Goal: Task Accomplishment & Management: Use online tool/utility

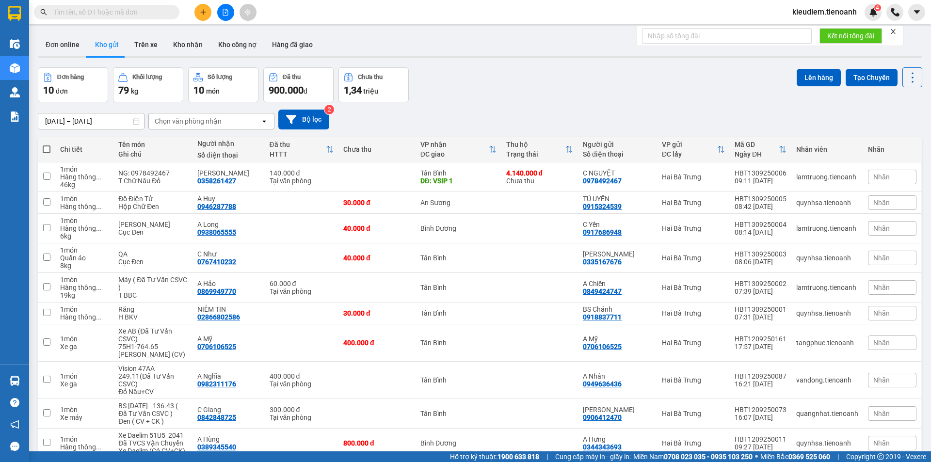
click at [169, 7] on span at bounding box center [106, 12] width 145 height 15
click at [163, 20] on div "Kết quả tìm kiếm ( 0 ) Bộ lọc No Data" at bounding box center [94, 12] width 189 height 17
click at [158, 11] on input "text" at bounding box center [110, 12] width 114 height 11
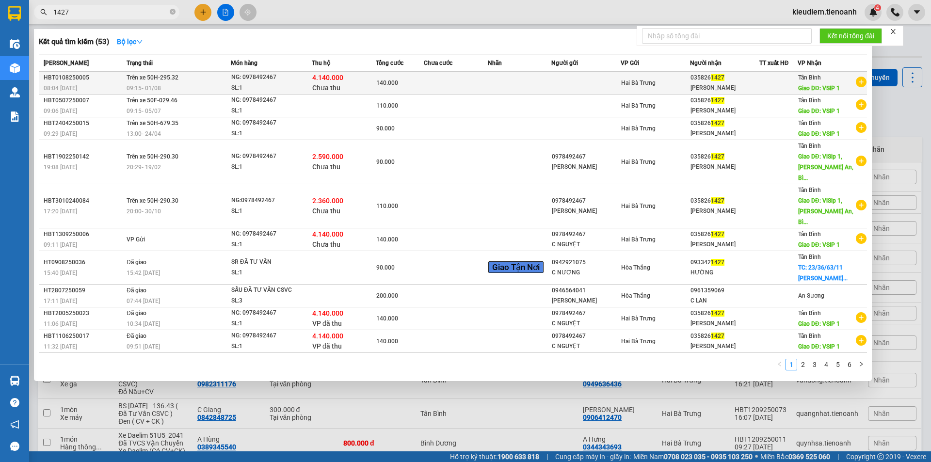
type input "1427"
click at [131, 86] on span "09:15 - 01/08" at bounding box center [143, 88] width 34 height 7
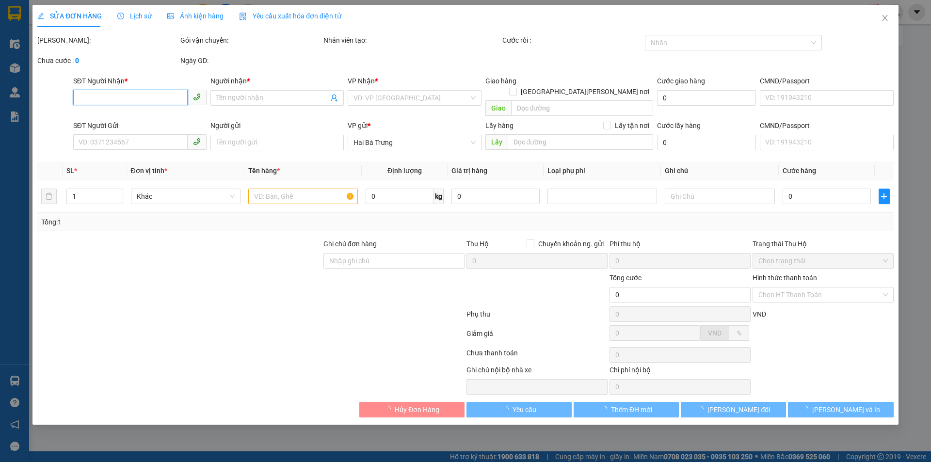
type input "0358261427"
type input "C Lưu"
type input "VSIP 1"
type input "tiền th CR"
type input "140.000"
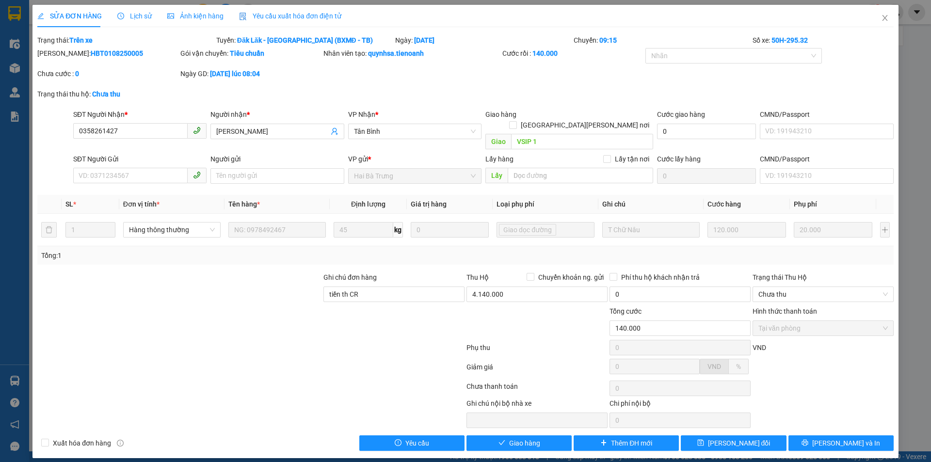
click at [201, 311] on div at bounding box center [179, 323] width 286 height 34
click at [889, 17] on span "Close" at bounding box center [884, 18] width 27 height 27
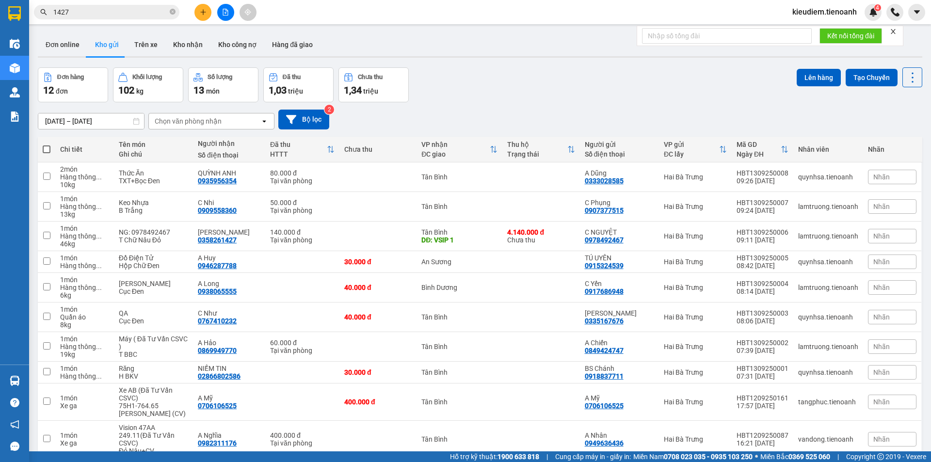
click at [580, 118] on div "11/09/2025 – 13/09/2025 Press the down arrow key to interact with the calendar …" at bounding box center [480, 120] width 884 height 20
click at [170, 12] on icon "close-circle" at bounding box center [173, 12] width 6 height 6
paste input "0568689494"
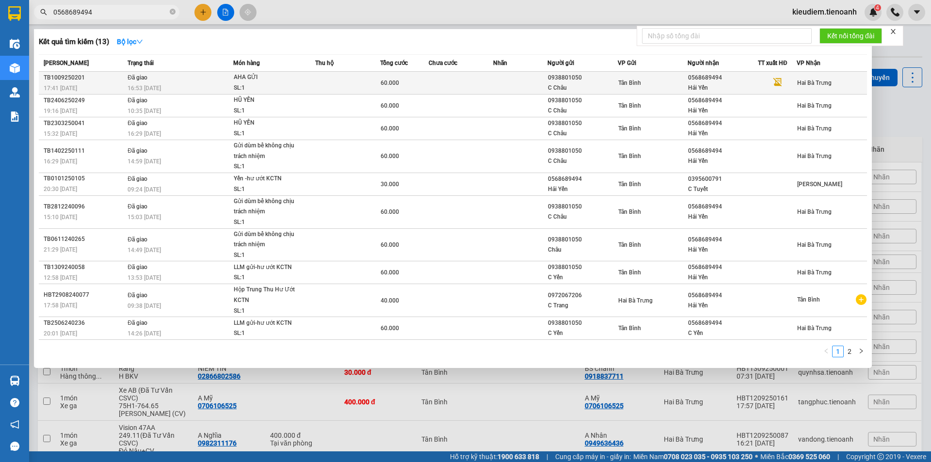
type input "0568689494"
click at [204, 83] on div "16:53 - 12/09" at bounding box center [179, 88] width 105 height 11
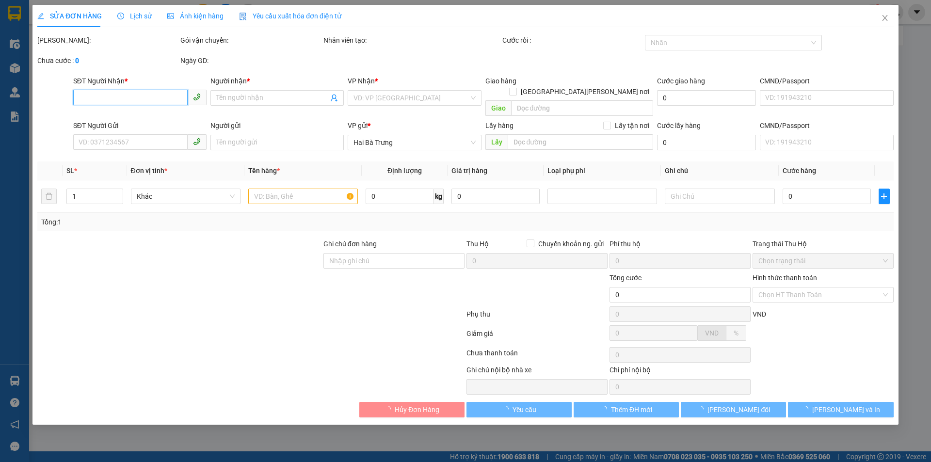
type input "0568689494"
type input "Hải Yến"
type input "0938801050"
type input "C Châu"
type input "60.000"
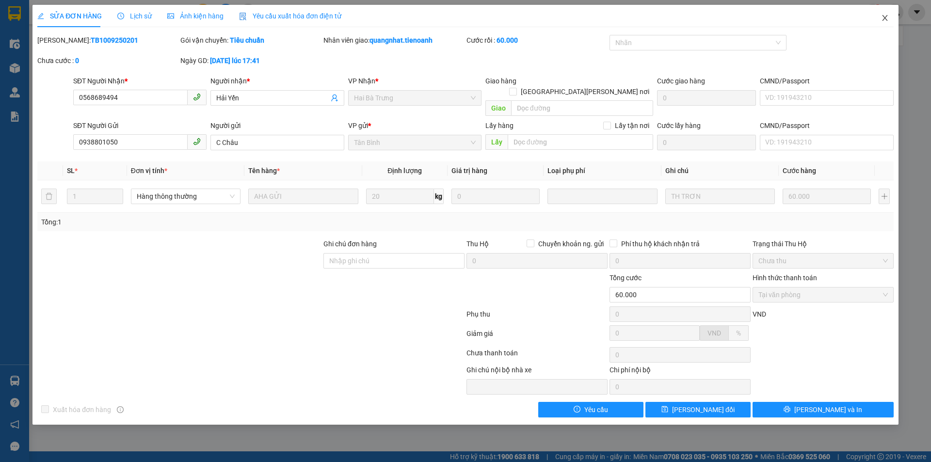
click at [885, 22] on icon "close" at bounding box center [885, 18] width 8 height 8
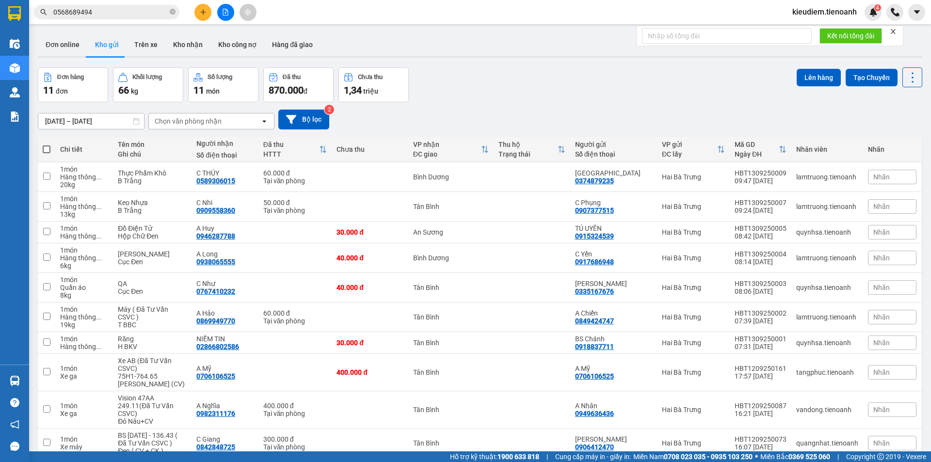
click at [143, 1] on div "Kết quả tìm kiếm ( 13 ) Bộ lọc Mã ĐH Trạng thái Món hàng Thu hộ Tổng cước Chưa …" at bounding box center [465, 12] width 931 height 24
click at [143, 3] on div "Kết quả tìm kiếm ( 13 ) Bộ lọc Mã ĐH Trạng thái Món hàng Thu hộ Tổng cước Chưa …" at bounding box center [465, 12] width 931 height 24
click at [152, 10] on input "0568689494" at bounding box center [110, 12] width 114 height 11
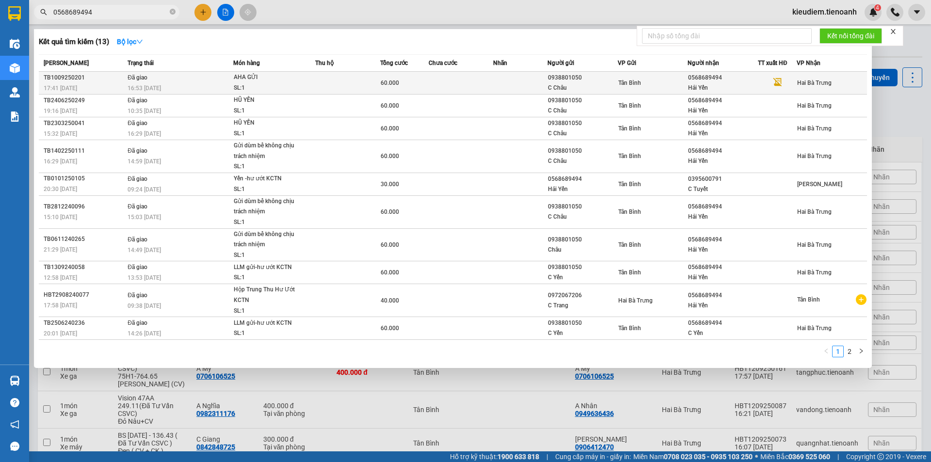
click at [269, 79] on div "AHA GỬI" at bounding box center [270, 77] width 73 height 11
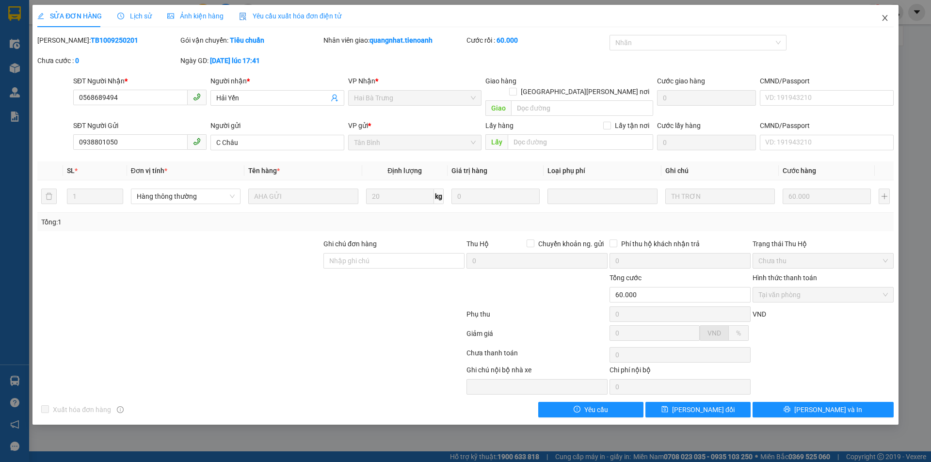
click at [884, 19] on icon "close" at bounding box center [885, 18] width 8 height 8
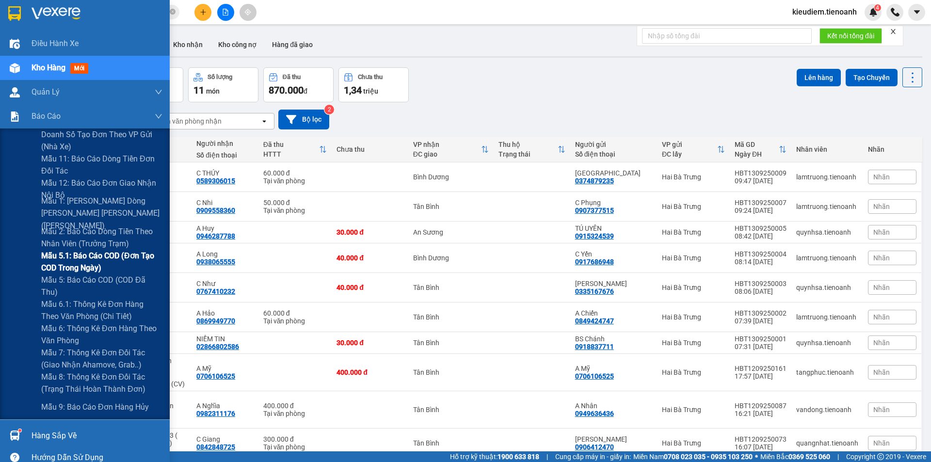
click at [56, 250] on span "Mẫu 5.1: Báo cáo COD (Đơn tạo COD trong ngày)" at bounding box center [101, 262] width 121 height 24
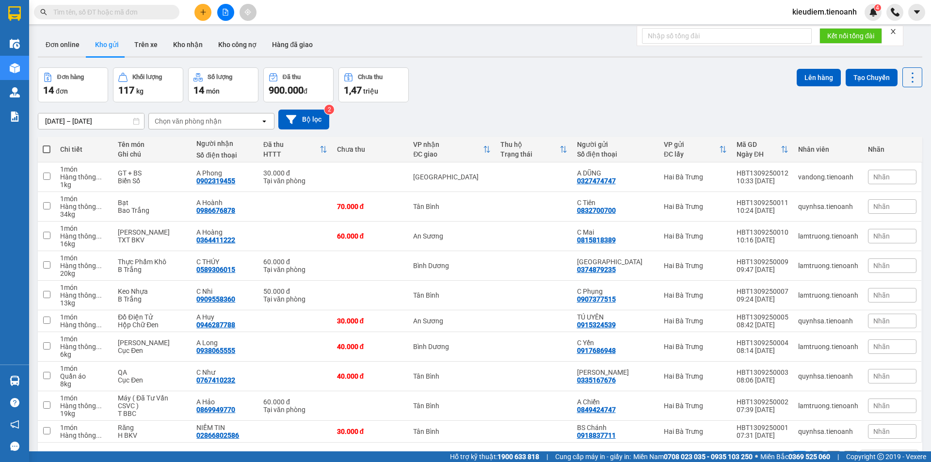
click at [810, 9] on span "kieudiem.tienoanh" at bounding box center [824, 12] width 80 height 12
click at [802, 36] on li "Đăng xuất" at bounding box center [823, 30] width 81 height 16
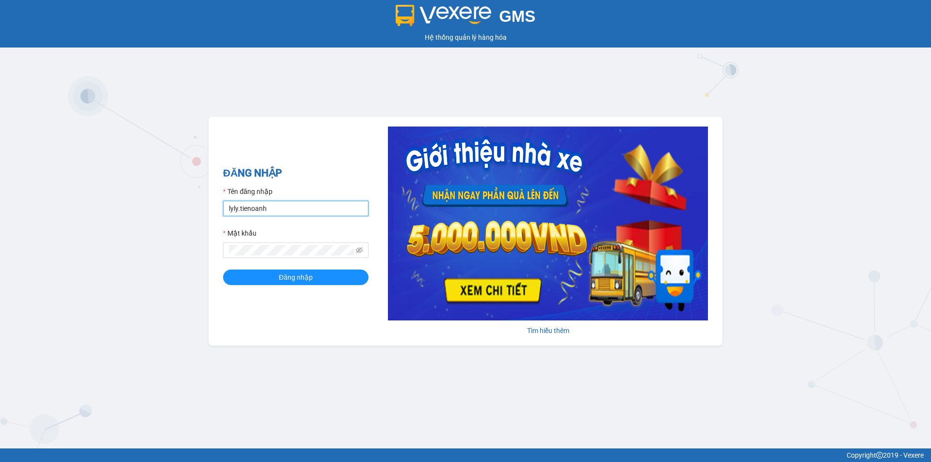
click at [259, 206] on input "lyly.tienoanh" at bounding box center [295, 209] width 145 height 16
type input "quynhsa.tienoanh"
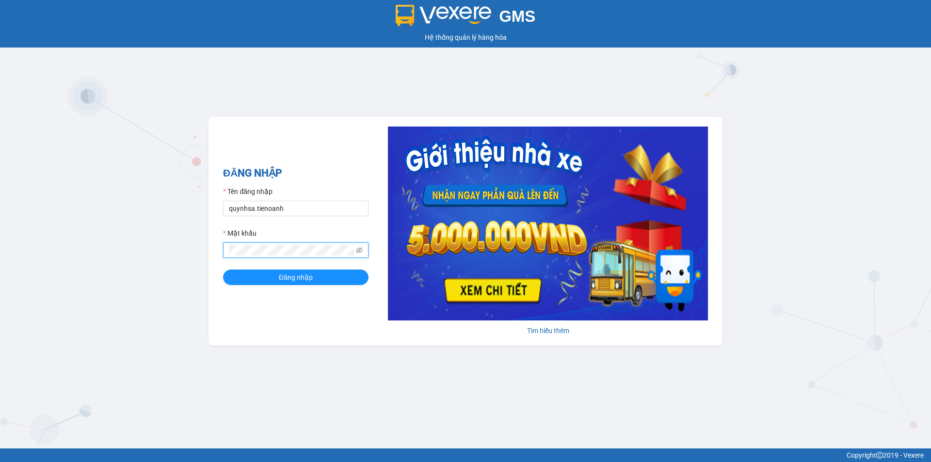
click at [223, 269] on button "Đăng nhập" at bounding box center [295, 277] width 145 height 16
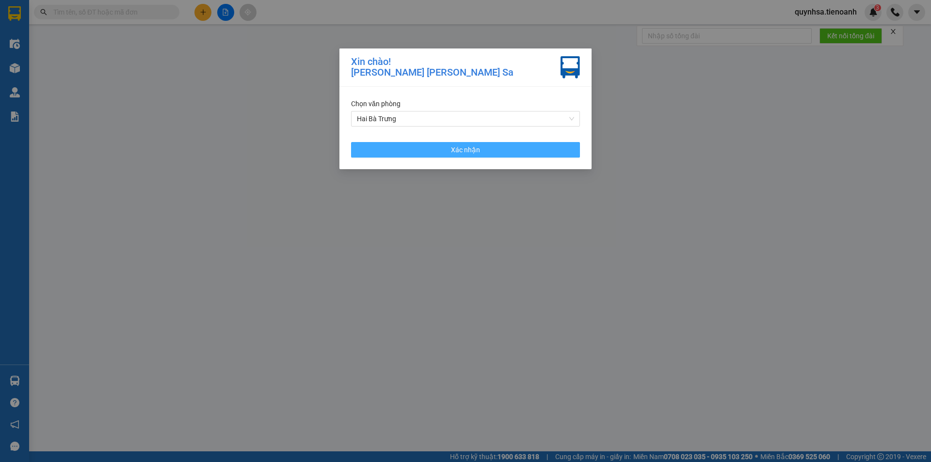
click at [445, 149] on button "Xác nhận" at bounding box center [465, 150] width 229 height 16
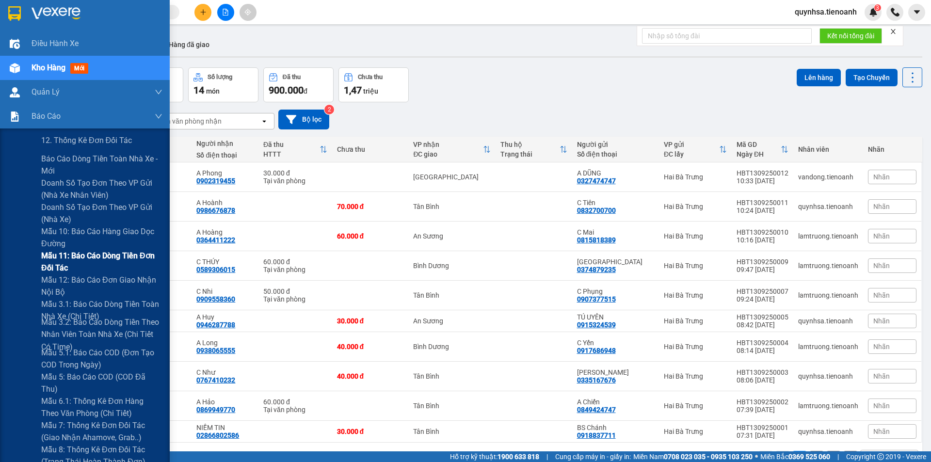
click at [51, 260] on span "Mẫu 11: Báo cáo dòng tiền đơn đối tác" at bounding box center [101, 262] width 121 height 24
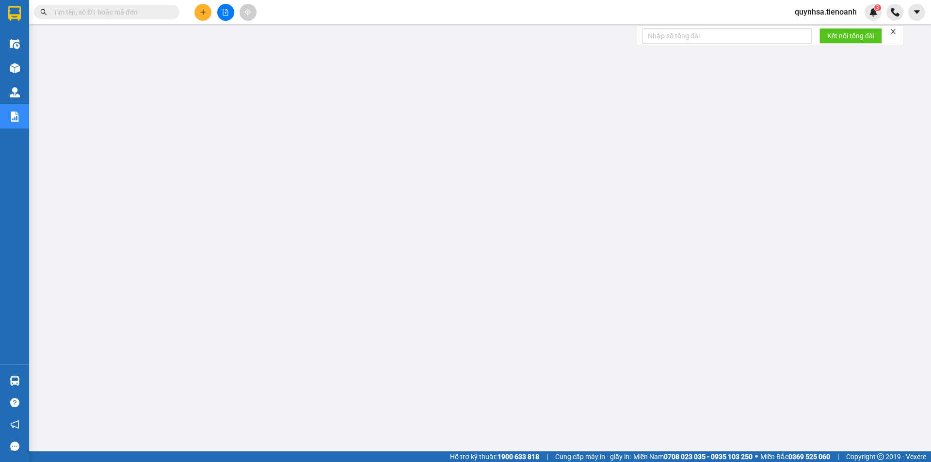
click at [823, 7] on span "quynhsa.tienoanh" at bounding box center [826, 12] width 78 height 12
click at [817, 35] on li "Đăng xuất" at bounding box center [825, 30] width 78 height 16
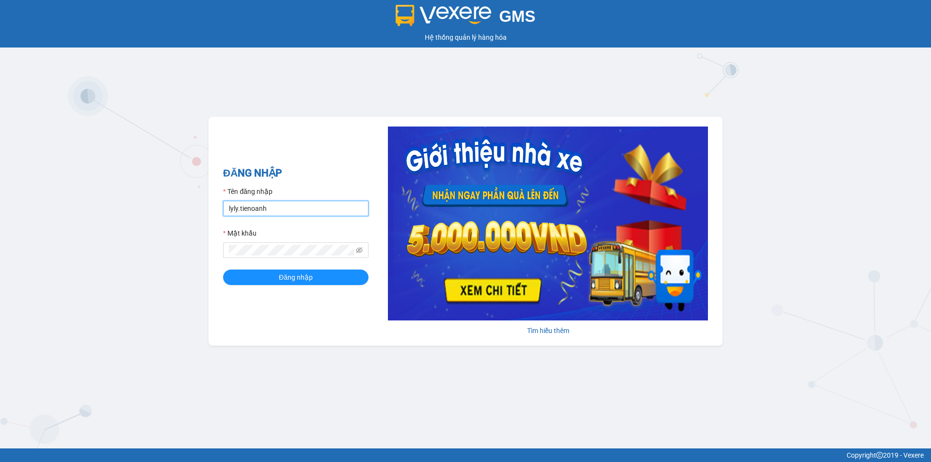
drag, startPoint x: 237, startPoint y: 208, endPoint x: 229, endPoint y: 205, distance: 7.7
click at [229, 205] on input "lyly.tienoanh" at bounding box center [295, 209] width 145 height 16
drag, startPoint x: 239, startPoint y: 211, endPoint x: 222, endPoint y: 202, distance: 18.6
click at [222, 202] on div "ĐĂNG NHẬP Tên đăng nhập lyly.tienoanh Mật khẩu Đăng nhập Tìm hiểu thêm" at bounding box center [465, 231] width 514 height 229
type input "kieudiem.tienoanh"
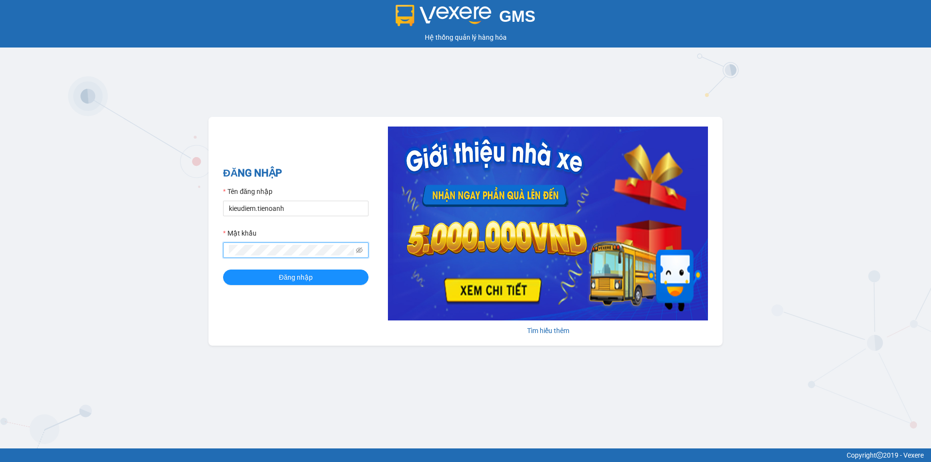
click at [223, 269] on button "Đăng nhập" at bounding box center [295, 277] width 145 height 16
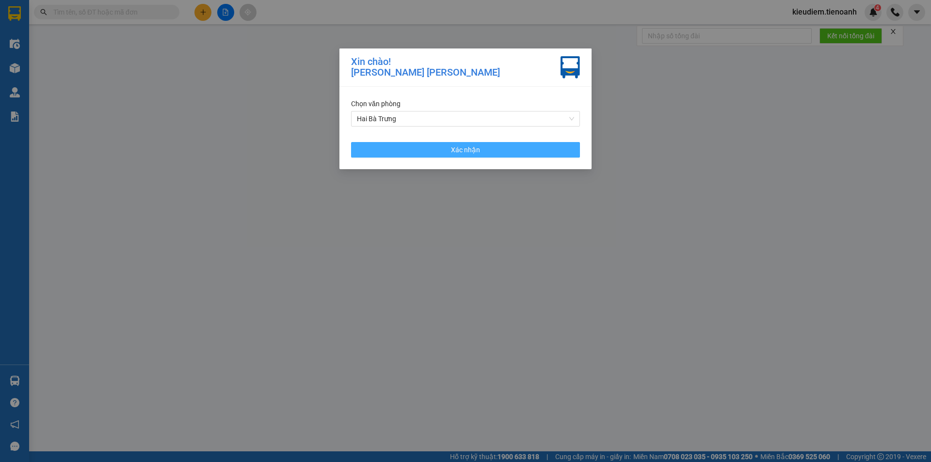
click at [504, 146] on button "Xác nhận" at bounding box center [465, 150] width 229 height 16
